Goal: Task Accomplishment & Management: Manage account settings

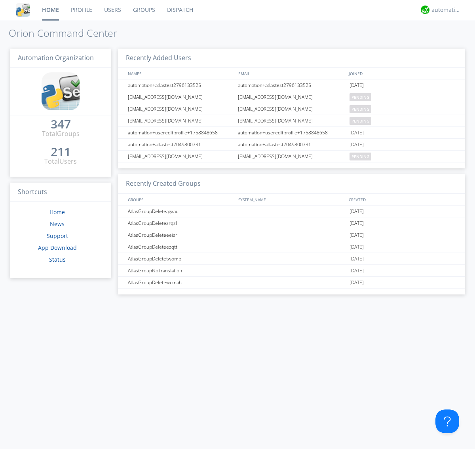
click at [143, 10] on link "Groups" at bounding box center [144, 10] width 34 height 20
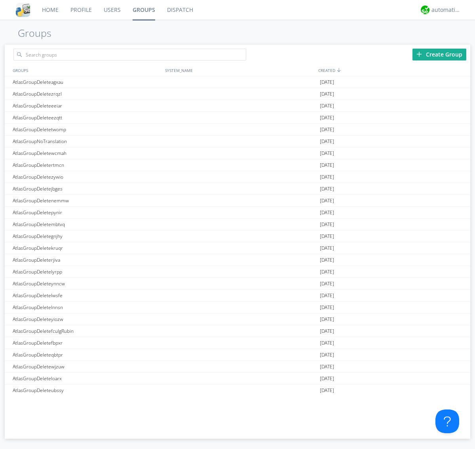
click at [439, 54] on div "Create Group" at bounding box center [439, 55] width 54 height 12
click at [143, 10] on link "Groups" at bounding box center [144, 10] width 34 height 20
type input "AtlasGroupDeleteudlsa"
click at [112, 10] on link "Users" at bounding box center [112, 10] width 29 height 20
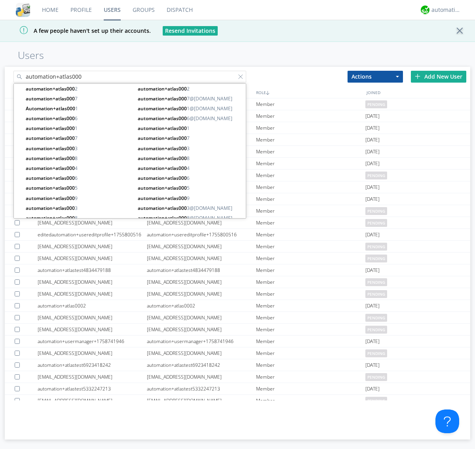
type input "automation+atlas000"
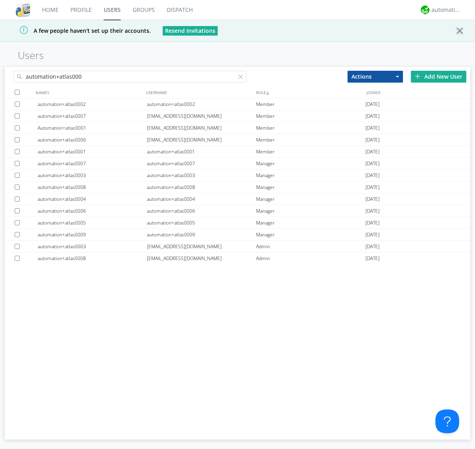
click at [17, 92] on div at bounding box center [17, 92] width 5 height 5
click at [375, 76] on button "Actions" at bounding box center [374, 77] width 55 height 12
click at [0, 0] on link "Add to Group" at bounding box center [0, 0] width 0 height 0
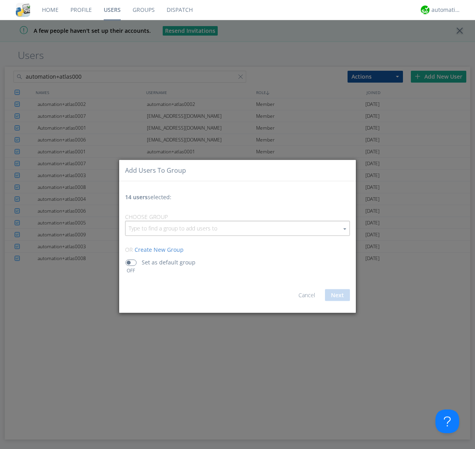
click at [237, 228] on input "button" at bounding box center [237, 228] width 224 height 14
click at [0, 0] on link "AtlasGroupDeleteudlsa" at bounding box center [0, 0] width 0 height 0
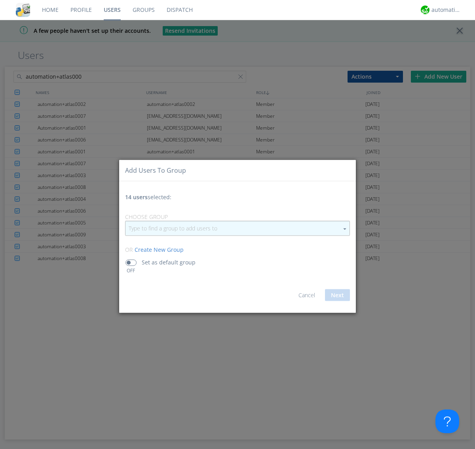
type input "AtlasGroupDeleteudlsa"
click at [337, 295] on button "Next" at bounding box center [337, 295] width 25 height 12
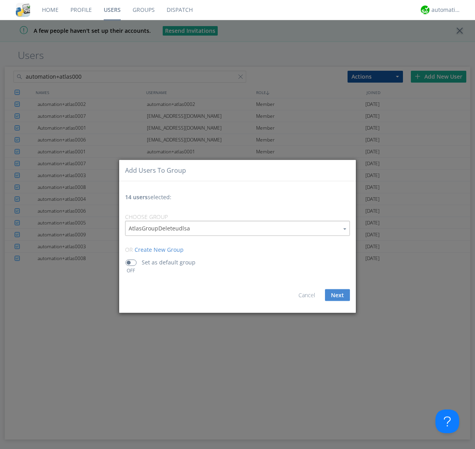
click at [143, 10] on link "Groups" at bounding box center [144, 10] width 34 height 20
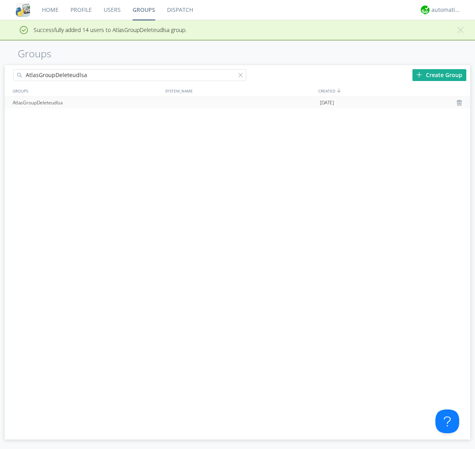
type input "AtlasGroupDeleteudlsa"
click at [460, 103] on div at bounding box center [460, 103] width 8 height 6
